Goal: Task Accomplishment & Management: Use online tool/utility

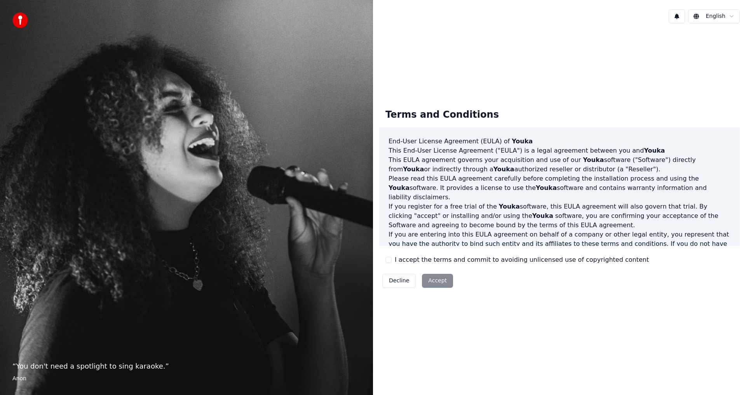
click at [391, 260] on button "I accept the terms and commit to avoiding unlicensed use of copyrighted content" at bounding box center [389, 260] width 6 height 6
click at [433, 282] on button "Accept" at bounding box center [437, 281] width 31 height 14
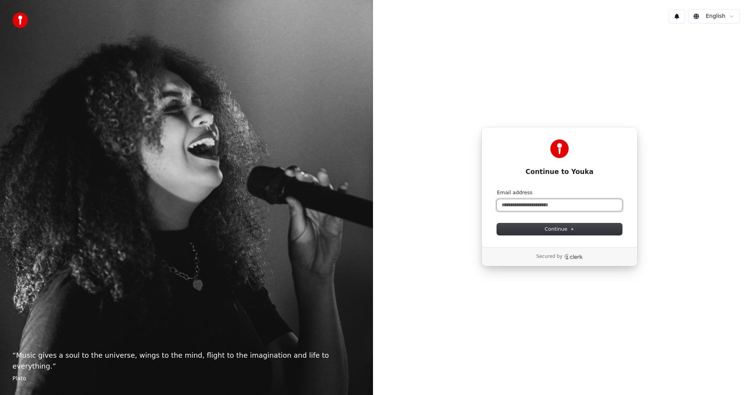
click at [522, 210] on input "Email address" at bounding box center [559, 205] width 125 height 12
click at [552, 229] on span "Continue" at bounding box center [560, 229] width 30 height 7
type input "**********"
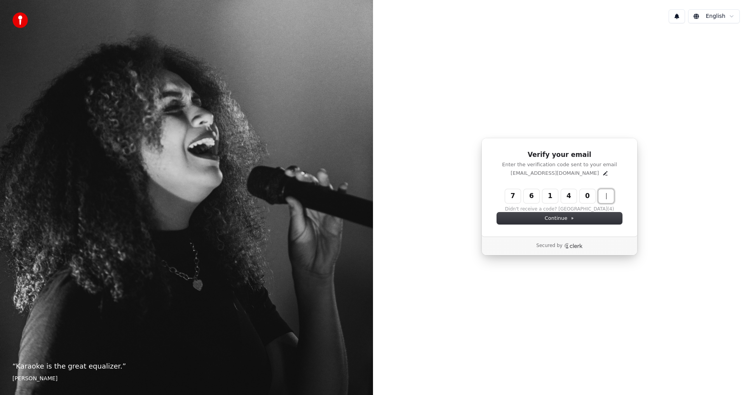
type input "******"
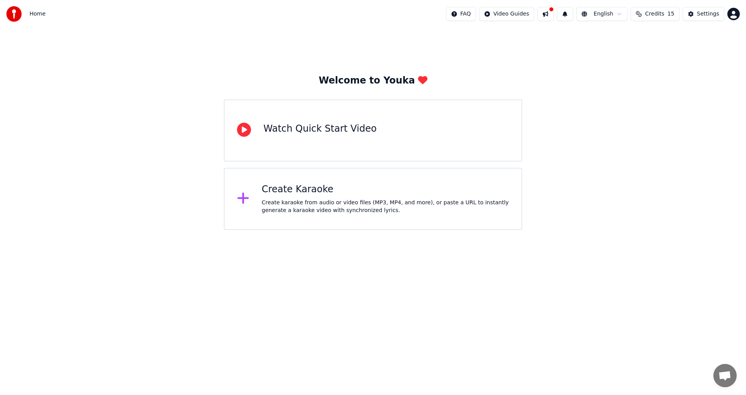
click at [308, 201] on div "Create karaoke from audio or video files (MP3, MP4, and more), or paste a URL t…" at bounding box center [386, 207] width 248 height 16
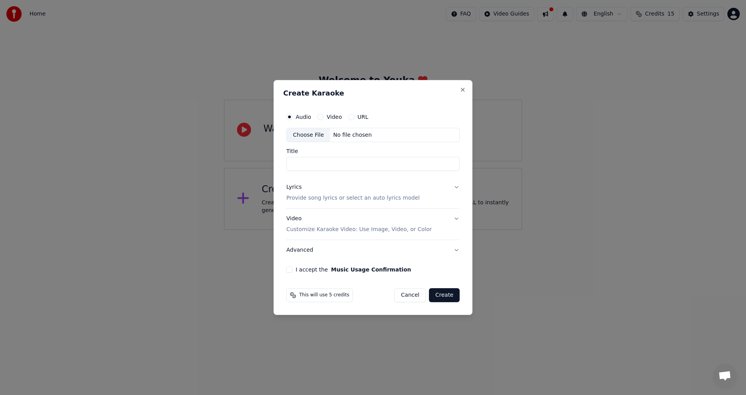
click at [300, 199] on p "Provide song lyrics or select an auto lyrics model" at bounding box center [352, 199] width 133 height 8
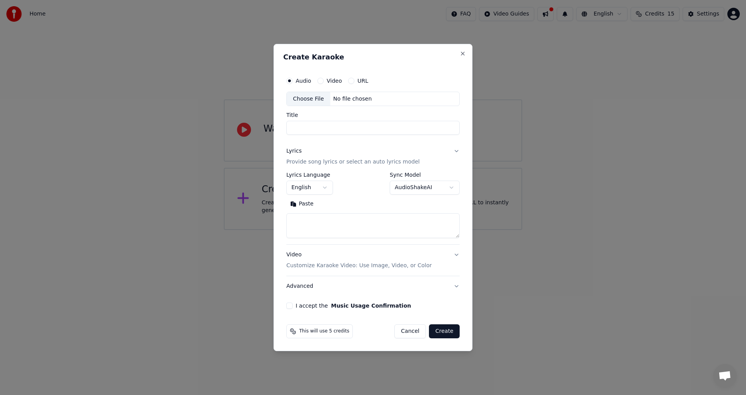
click at [332, 207] on div "Paste" at bounding box center [372, 204] width 173 height 12
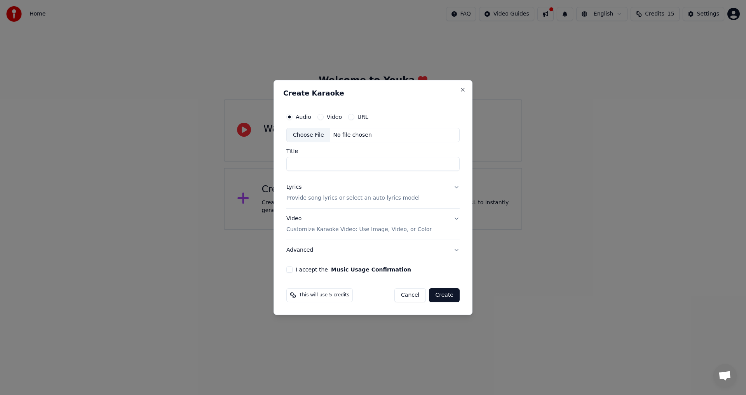
click at [346, 137] on div "No file chosen" at bounding box center [352, 135] width 45 height 8
type input "**********"
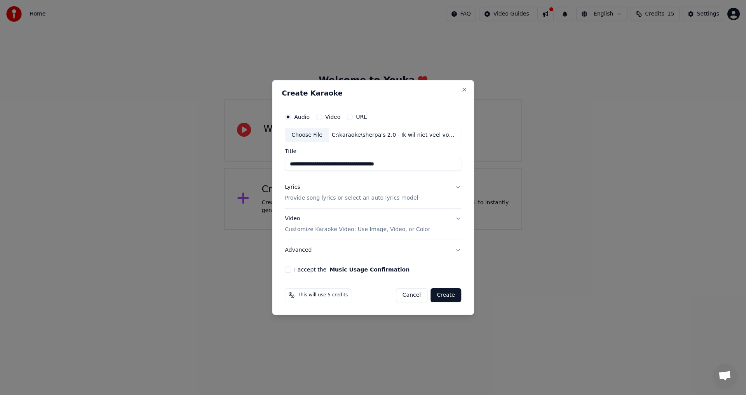
click at [318, 196] on p "Provide song lyrics or select an auto lyrics model" at bounding box center [351, 199] width 133 height 8
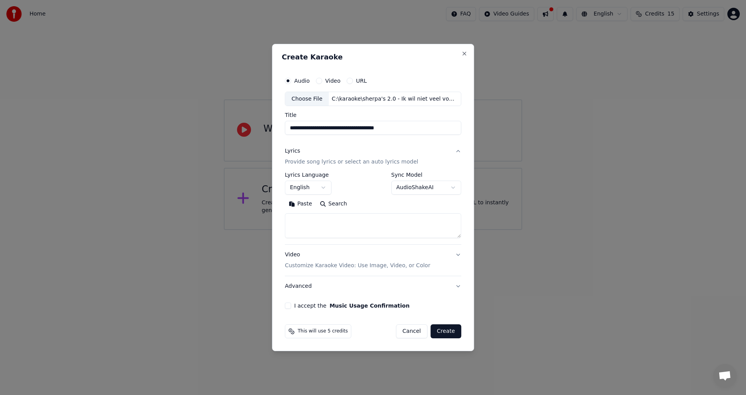
click at [326, 186] on button "English" at bounding box center [308, 188] width 47 height 14
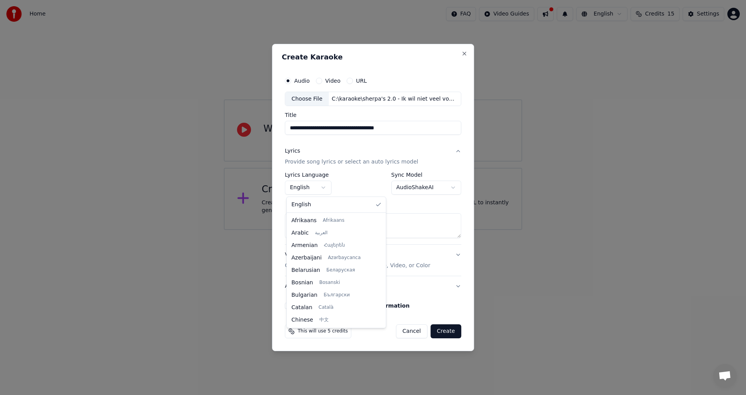
scroll to position [87, 0]
select select "**"
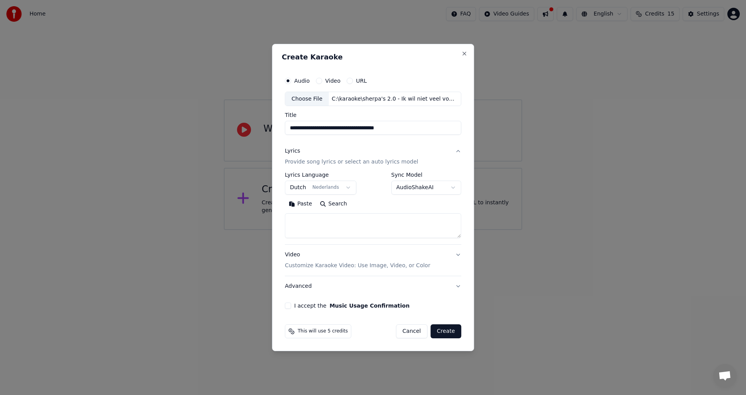
click at [330, 203] on button "Search" at bounding box center [333, 204] width 35 height 12
click at [330, 206] on button "Search" at bounding box center [333, 204] width 35 height 12
click at [309, 266] on p "Customize Karaoke Video: Use Image, Video, or Color" at bounding box center [357, 266] width 145 height 8
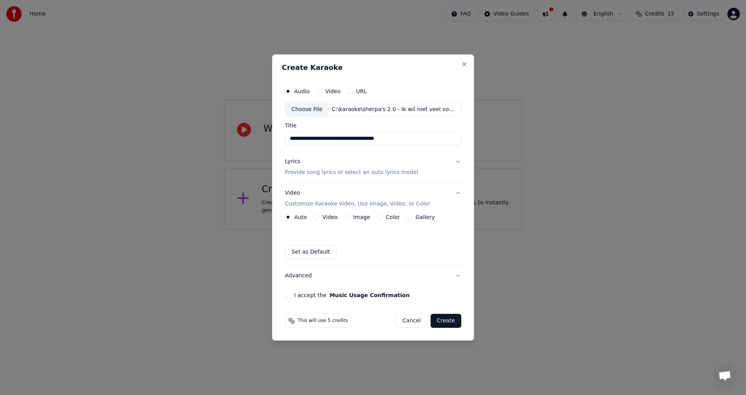
click at [311, 172] on p "Provide song lyrics or select an auto lyrics model" at bounding box center [351, 173] width 133 height 8
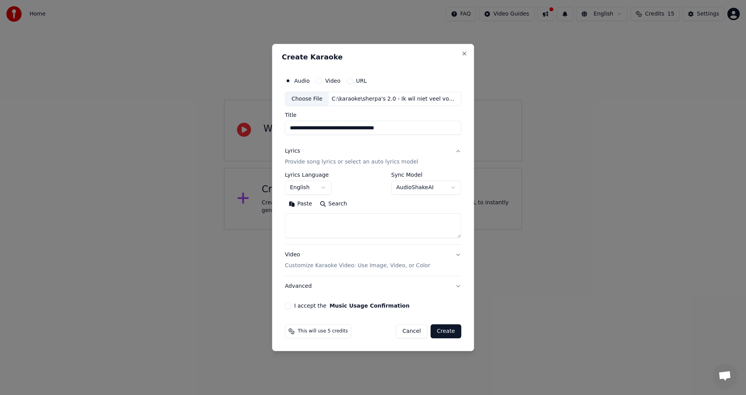
click at [316, 189] on button "English" at bounding box center [308, 188] width 47 height 14
select select "**"
click at [306, 222] on textarea at bounding box center [373, 226] width 176 height 25
paste textarea "**********"
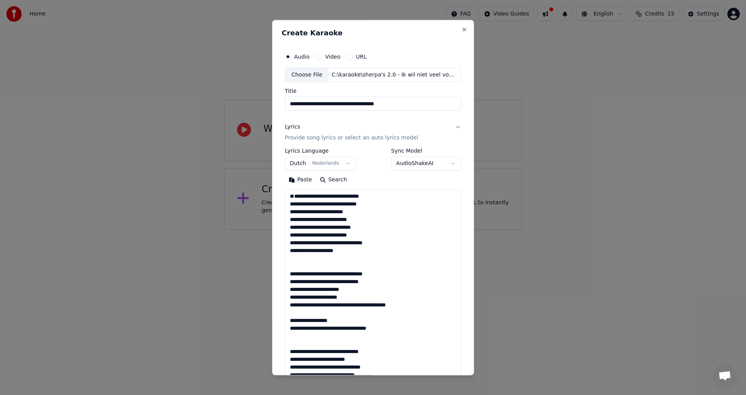
scroll to position [375, 0]
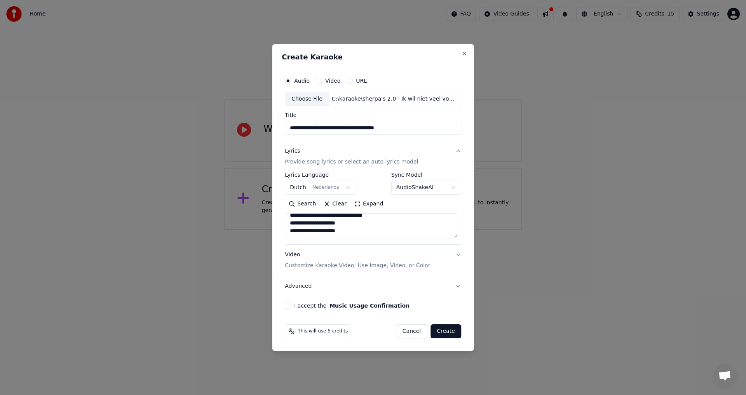
type textarea "**********"
click at [443, 333] on button "Create" at bounding box center [446, 332] width 31 height 14
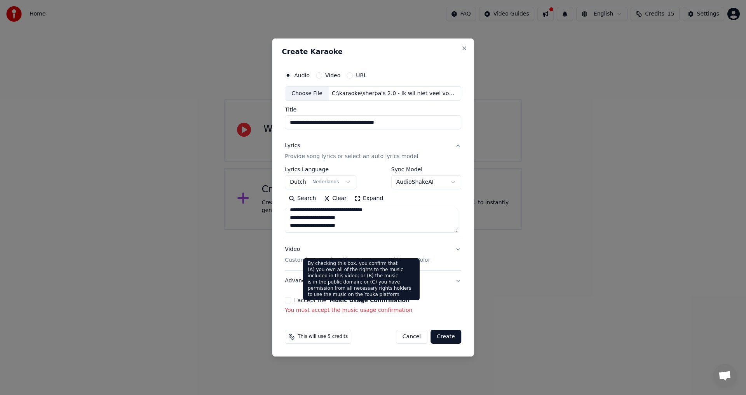
click at [337, 302] on button "Music Usage Confirmation" at bounding box center [370, 300] width 80 height 5
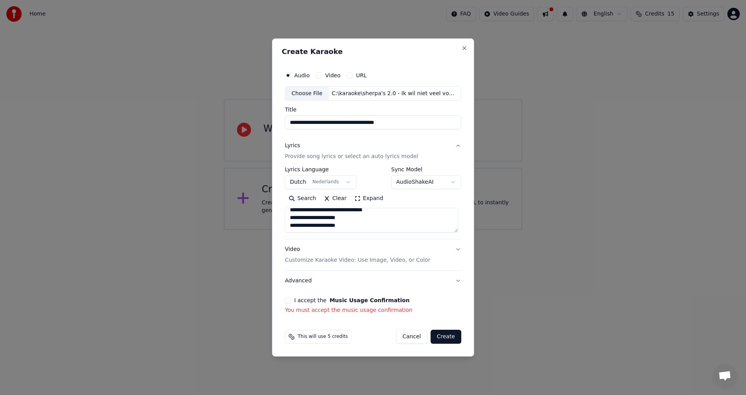
click at [289, 302] on button "I accept the Music Usage Confirmation" at bounding box center [288, 300] width 6 height 6
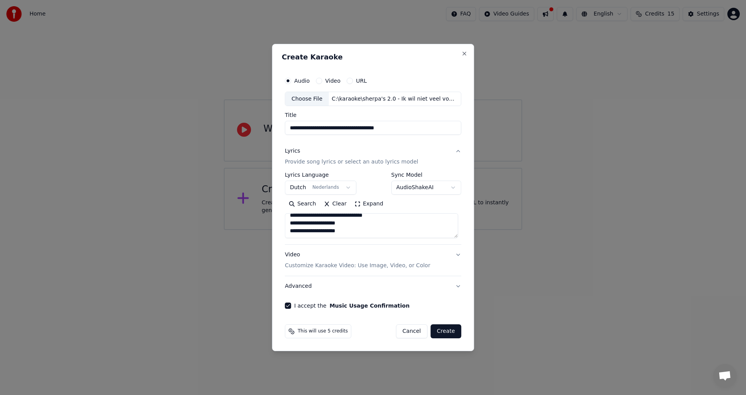
click at [447, 331] on button "Create" at bounding box center [446, 332] width 31 height 14
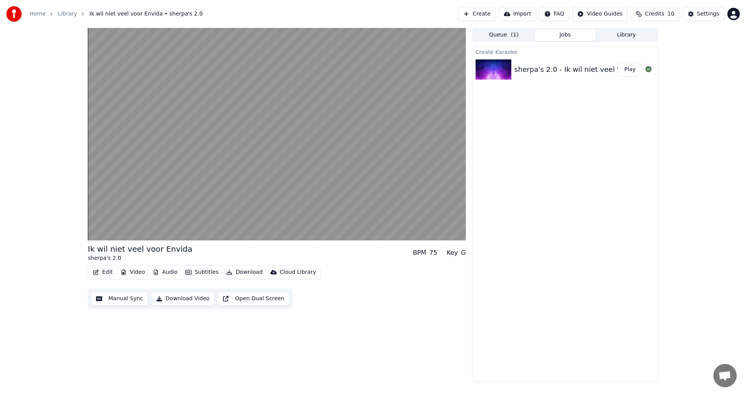
click at [123, 298] on button "Manual Sync" at bounding box center [119, 299] width 57 height 14
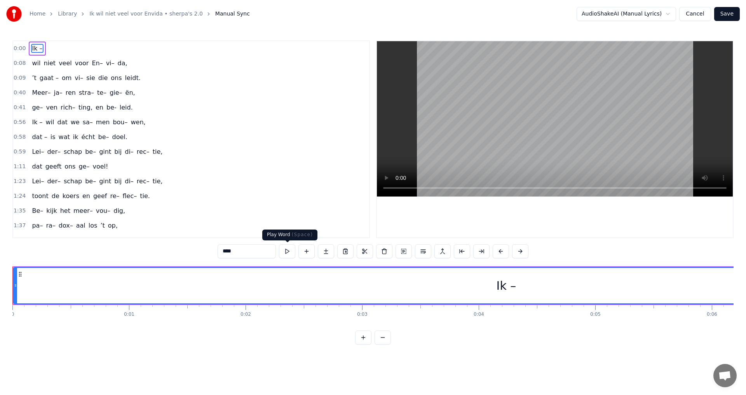
click at [287, 253] on button at bounding box center [287, 251] width 16 height 14
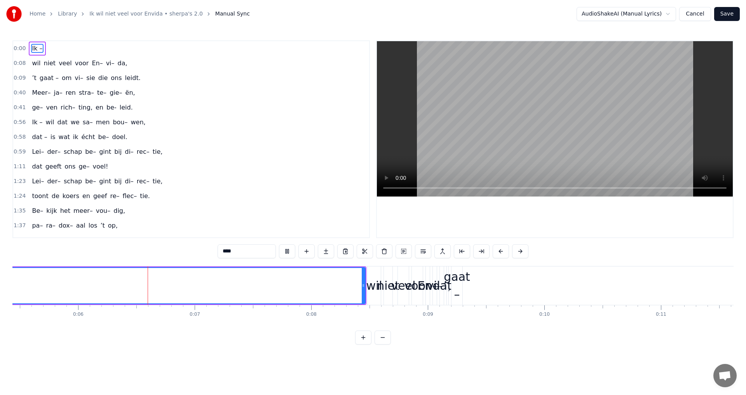
scroll to position [0, 644]
click at [287, 253] on button at bounding box center [287, 251] width 16 height 14
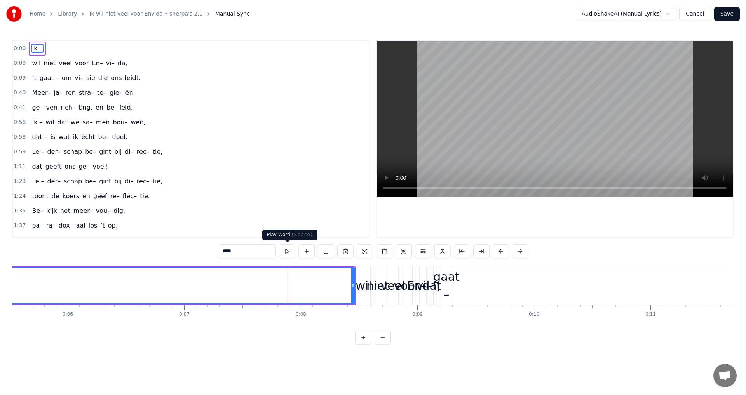
click at [287, 253] on button at bounding box center [287, 251] width 16 height 14
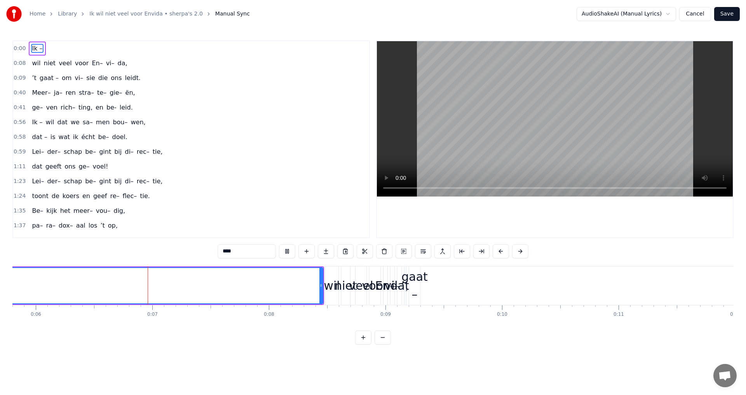
scroll to position [0, 703]
click at [287, 253] on button at bounding box center [287, 251] width 16 height 14
click at [20, 47] on span "0:00" at bounding box center [20, 49] width 12 height 8
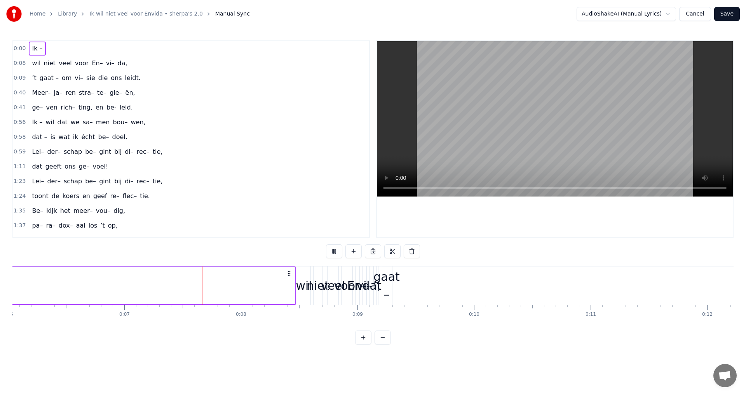
click at [20, 47] on span "0:00" at bounding box center [20, 49] width 12 height 8
click at [362, 344] on button at bounding box center [363, 338] width 16 height 14
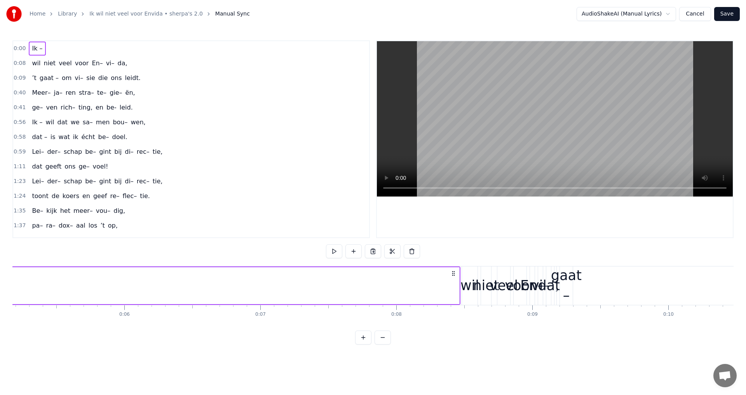
click at [362, 344] on button at bounding box center [363, 338] width 16 height 14
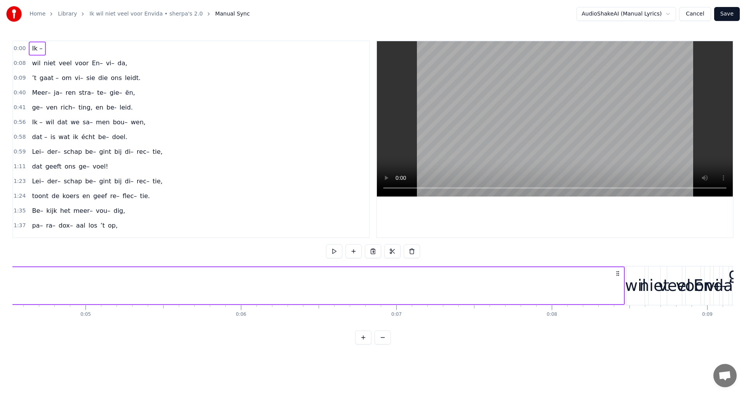
click at [610, 10] on html "Home Library Ik wil niet veel voor Envida • sherpa's 2.0 Manual Sync AudioShake…" at bounding box center [373, 178] width 746 height 357
click at [670, 15] on html "Home Library Ik wil niet veel voor Envida • sherpa's 2.0 Manual Sync AudioShake…" at bounding box center [373, 178] width 746 height 357
click at [697, 14] on html "Home Library Ik wil niet veel voor Envida • sherpa's 2.0 Manual Sync AudioShake…" at bounding box center [373, 178] width 746 height 357
click at [697, 14] on button "Cancel" at bounding box center [694, 14] width 31 height 14
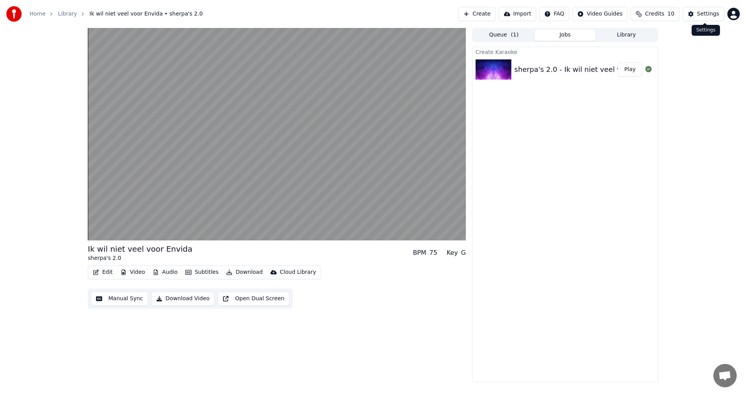
click at [712, 16] on div "Settings" at bounding box center [708, 14] width 22 height 8
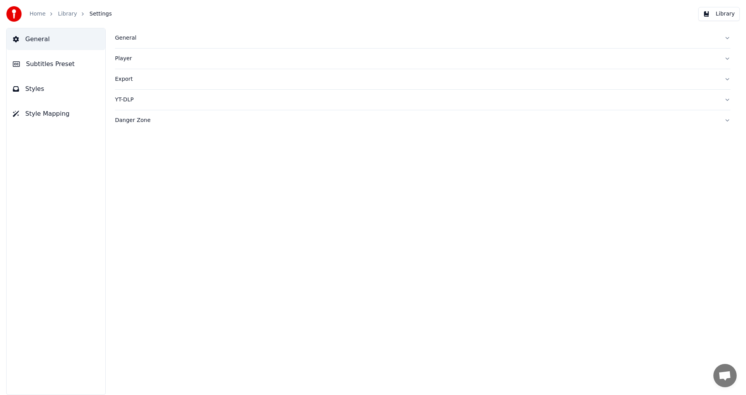
click at [50, 64] on span "Subtitles Preset" at bounding box center [50, 63] width 49 height 9
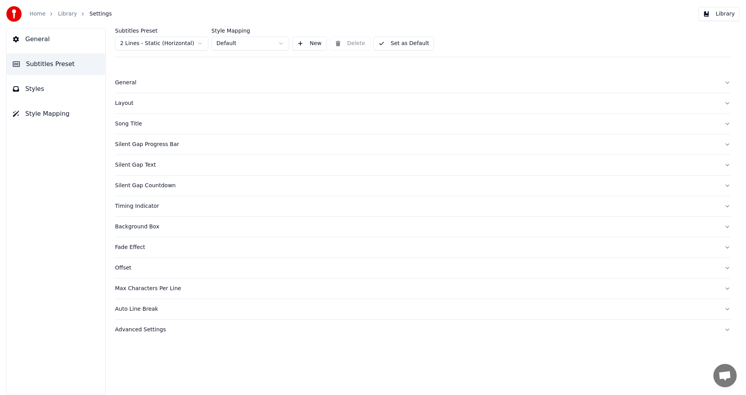
click at [34, 12] on link "Home" at bounding box center [38, 14] width 16 height 8
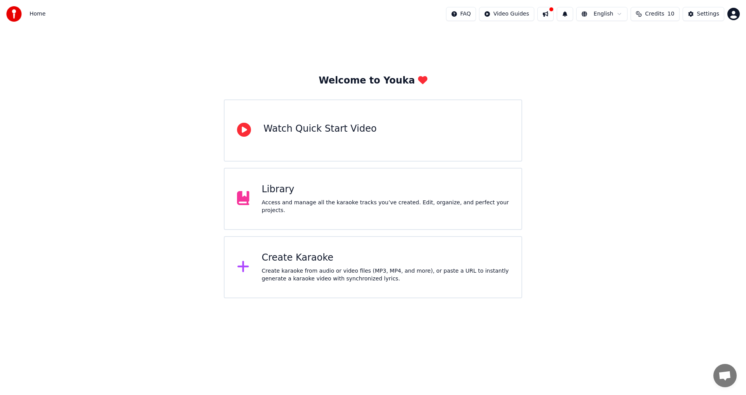
click at [553, 12] on button at bounding box center [546, 14] width 16 height 14
click at [703, 16] on div "Settings" at bounding box center [708, 14] width 22 height 8
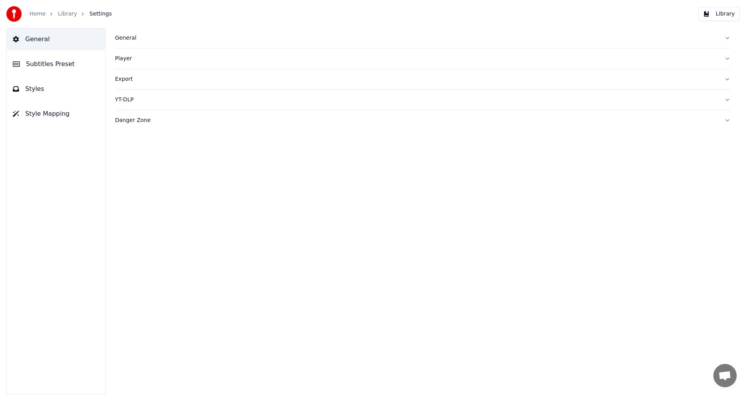
click at [66, 16] on link "Library" at bounding box center [67, 14] width 19 height 8
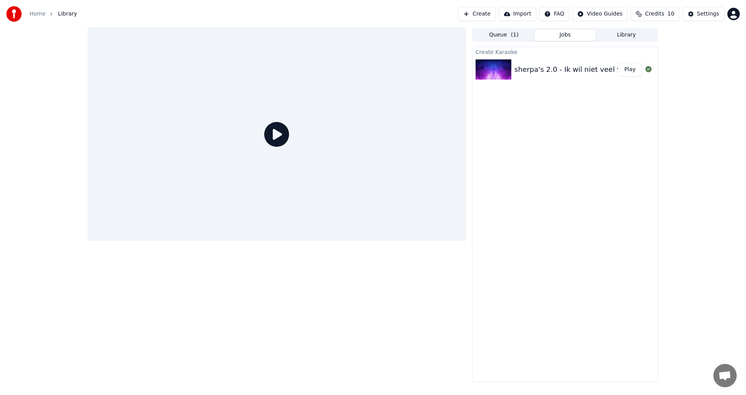
click at [515, 69] on div "sherpa's 2.0 - Ik wil niet veel voor Envida" at bounding box center [587, 69] width 144 height 11
click at [508, 35] on button "Queue ( 1 )" at bounding box center [503, 35] width 61 height 11
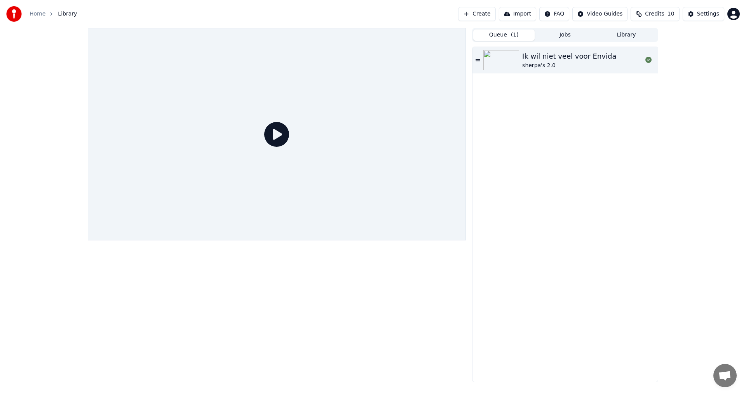
click at [543, 61] on div "Ik wil niet veel voor Envida" at bounding box center [569, 56] width 94 height 11
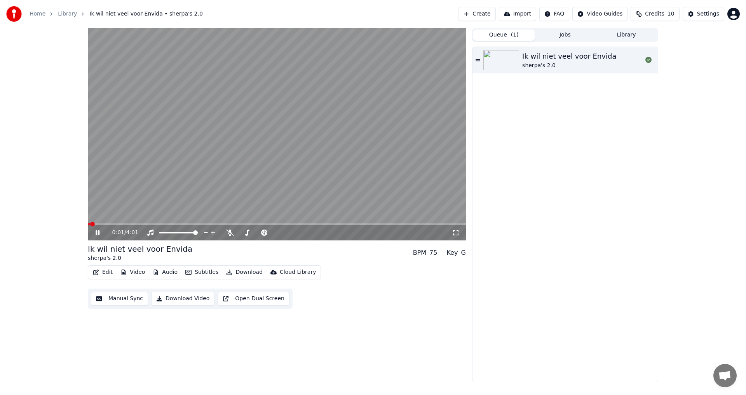
click at [433, 256] on div "75" at bounding box center [433, 252] width 8 height 9
click at [107, 272] on button "Edit" at bounding box center [103, 272] width 26 height 11
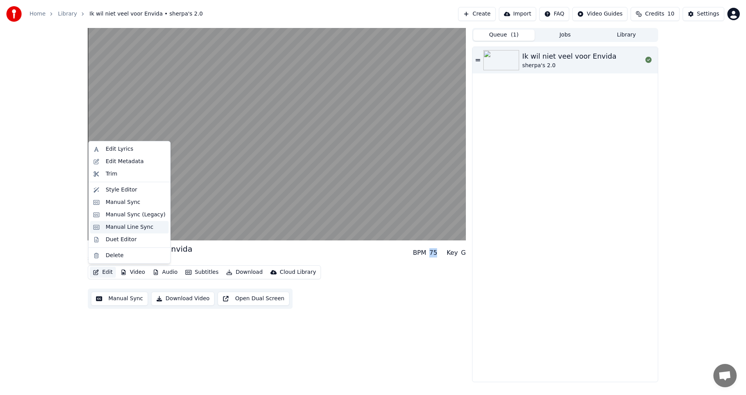
click at [113, 229] on div "Manual Line Sync" at bounding box center [130, 227] width 48 height 8
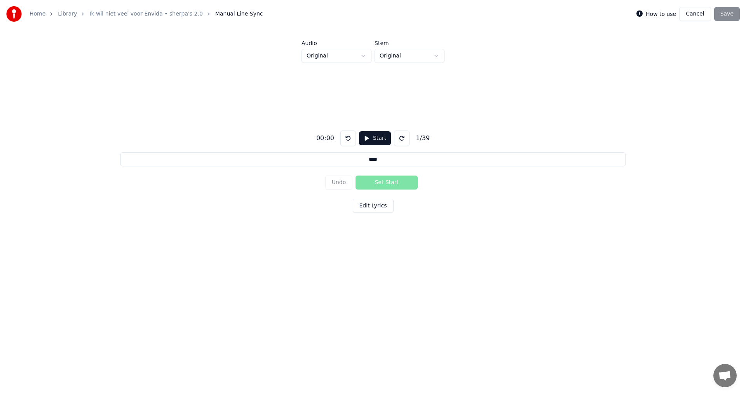
click at [330, 58] on html "Home Library Ik wil niet veel voor Envida • sherpa's 2.0 Manual Line Sync How t…" at bounding box center [373, 145] width 746 height 290
click at [393, 57] on html "Home Library Ik wil niet veel voor Envida • sherpa's 2.0 Manual Line Sync How t…" at bounding box center [373, 145] width 746 height 290
click at [370, 208] on button "Edit Lyrics" at bounding box center [373, 206] width 41 height 14
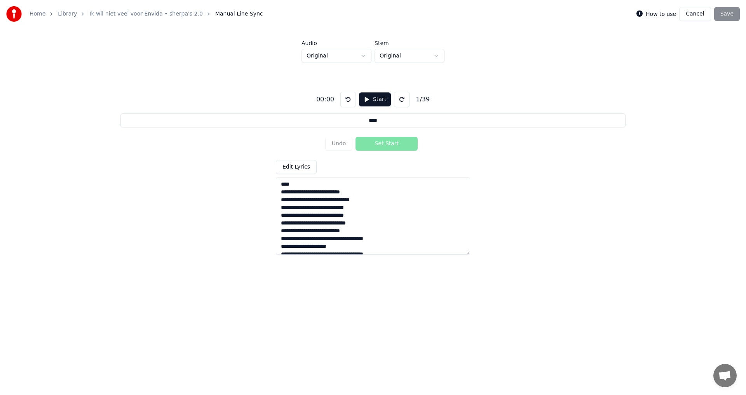
click at [297, 187] on textarea at bounding box center [373, 216] width 194 height 78
type input "**********"
type textarea "**********"
click at [330, 100] on div "00:00" at bounding box center [325, 99] width 24 height 9
click at [372, 101] on button "Start" at bounding box center [375, 100] width 32 height 14
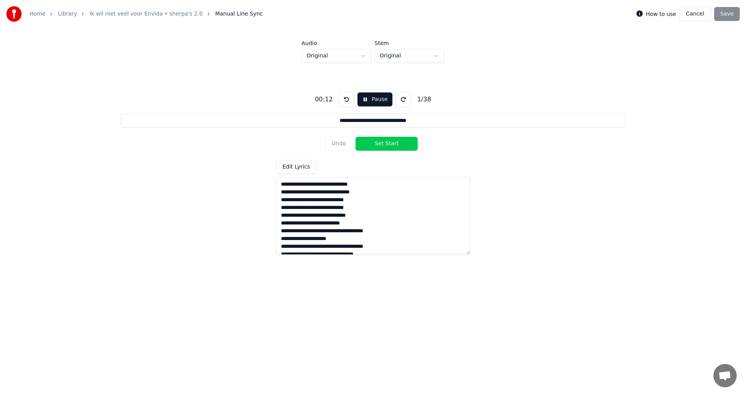
click at [286, 192] on textarea at bounding box center [373, 216] width 194 height 78
click at [386, 143] on button "Set Start" at bounding box center [387, 144] width 62 height 14
click at [340, 144] on button "Undo" at bounding box center [339, 144] width 28 height 14
click at [374, 142] on button "Set Start" at bounding box center [387, 144] width 62 height 14
click at [374, 142] on button "Set End" at bounding box center [387, 144] width 62 height 14
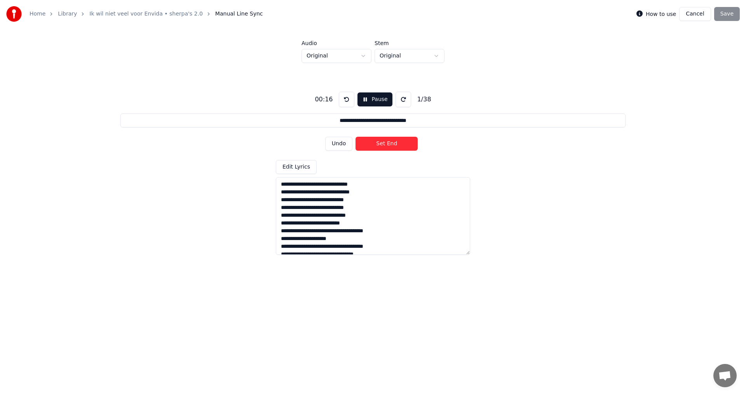
click at [374, 142] on button "Set End" at bounding box center [387, 144] width 62 height 14
type input "**********"
click at [697, 14] on button "Cancel" at bounding box center [694, 14] width 31 height 14
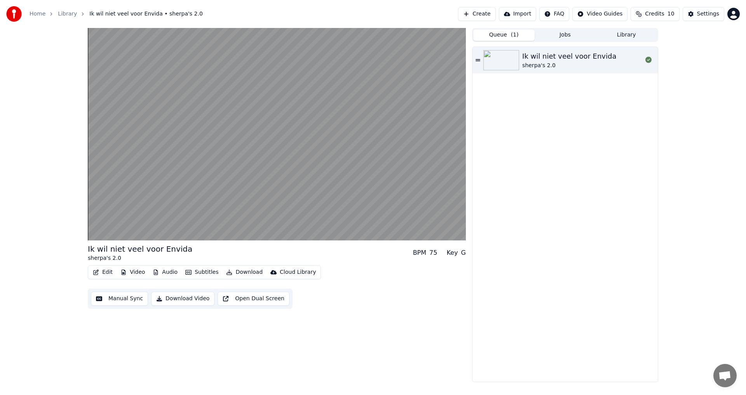
click at [191, 301] on button "Download Video" at bounding box center [182, 299] width 63 height 14
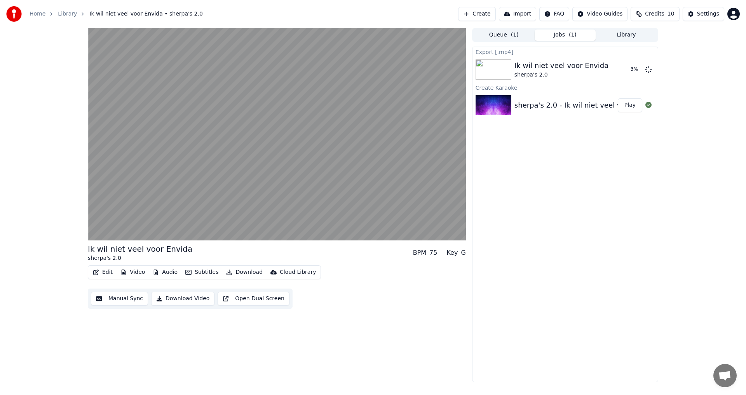
click at [126, 304] on button "Manual Sync" at bounding box center [119, 299] width 57 height 14
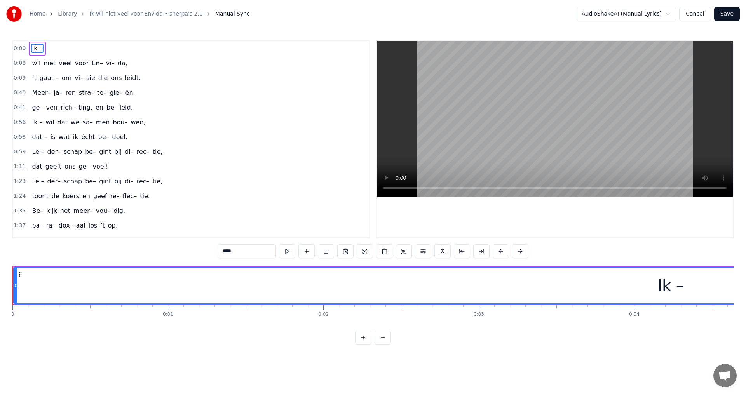
click at [58, 49] on div "0:00 Ik –" at bounding box center [191, 48] width 356 height 15
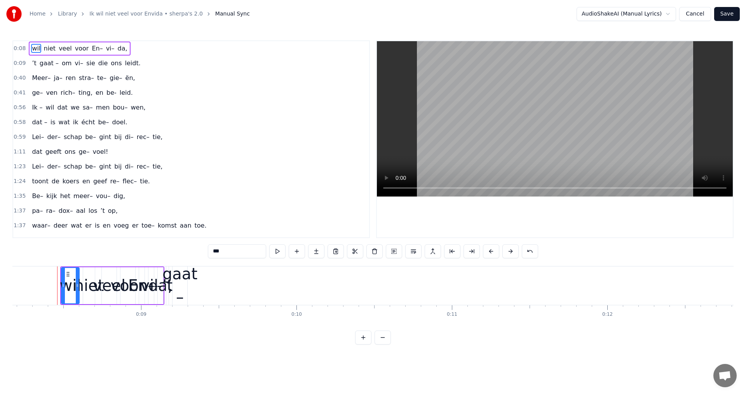
scroll to position [0, 1276]
click at [117, 45] on span "da," at bounding box center [122, 48] width 11 height 9
click at [32, 48] on span "wil" at bounding box center [36, 48] width 10 height 9
click at [43, 48] on span "niet" at bounding box center [50, 48] width 14 height 9
type input "****"
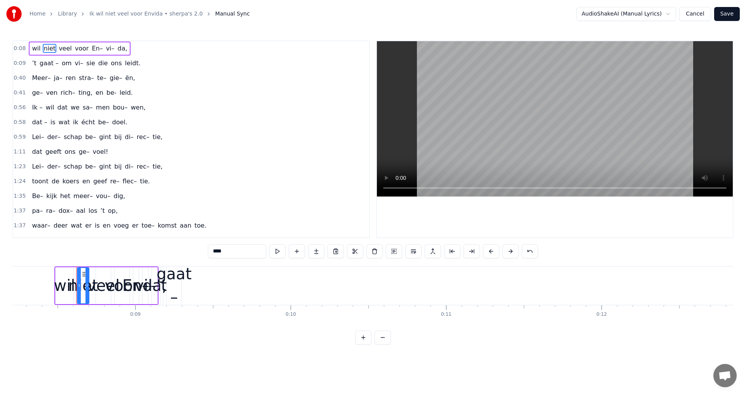
click at [693, 11] on button "Cancel" at bounding box center [694, 14] width 31 height 14
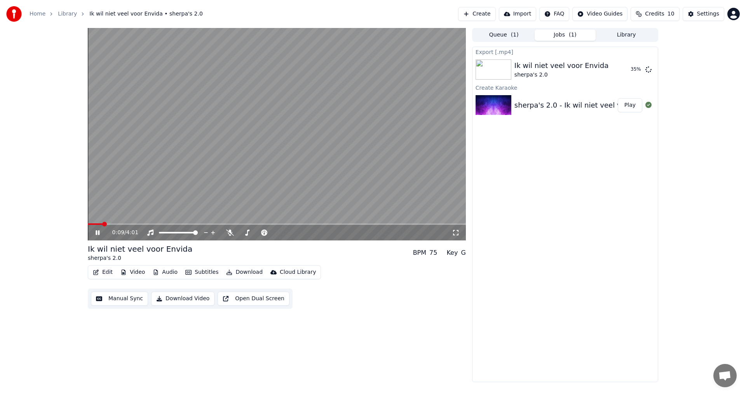
click at [153, 184] on video at bounding box center [277, 134] width 378 height 213
click at [122, 300] on button "Manual Sync" at bounding box center [119, 299] width 57 height 14
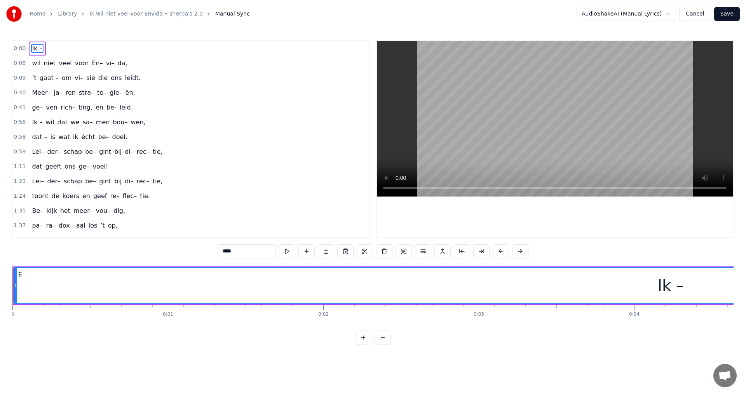
click at [20, 52] on span "0:00" at bounding box center [20, 49] width 12 height 8
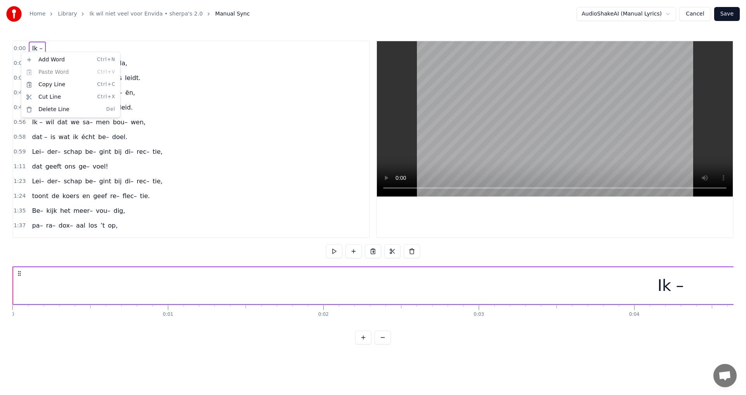
click at [659, 284] on div "Ik –" at bounding box center [671, 285] width 26 height 23
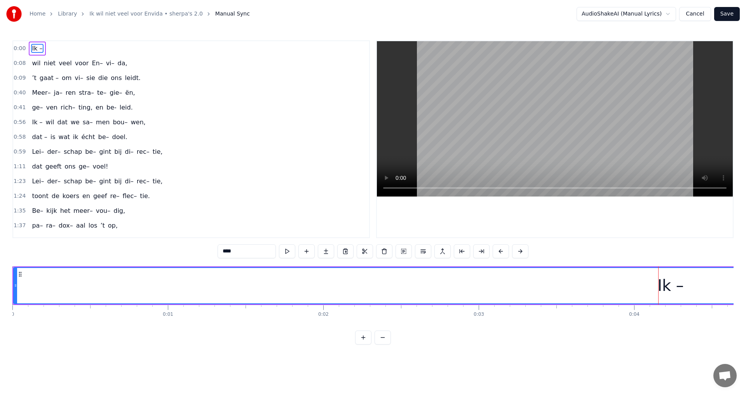
click at [667, 286] on div "Ik –" at bounding box center [671, 285] width 26 height 23
click at [662, 286] on div "Ik –" at bounding box center [671, 285] width 26 height 23
click at [442, 251] on button at bounding box center [443, 251] width 16 height 14
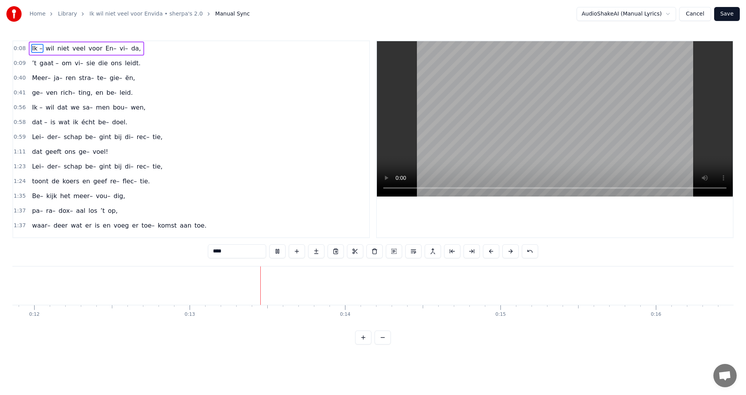
scroll to position [0, 1961]
